Goal: Use online tool/utility

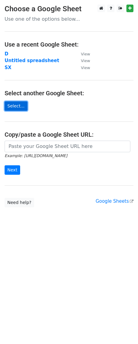
click at [16, 105] on link "Select..." at bounding box center [16, 105] width 23 height 9
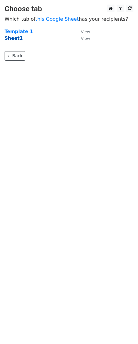
click at [15, 37] on strong "Sheet1" at bounding box center [14, 38] width 18 height 5
